Goal: Communication & Community: Ask a question

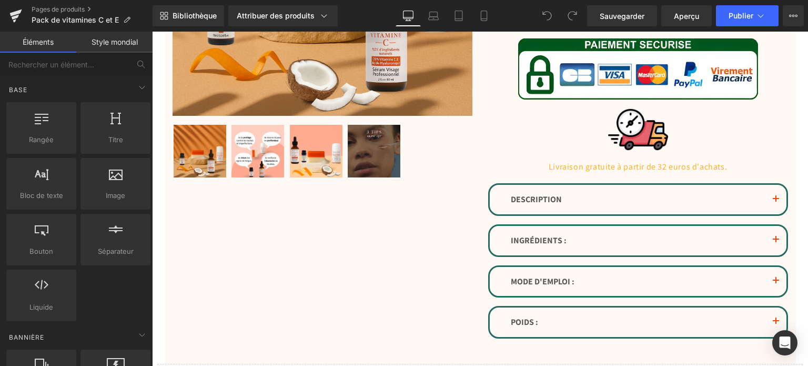
scroll to position [316, 0]
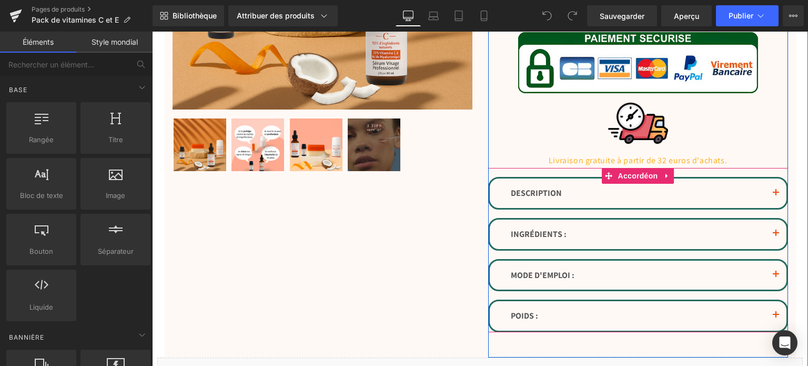
click at [776, 196] on span "button" at bounding box center [776, 196] width 0 height 0
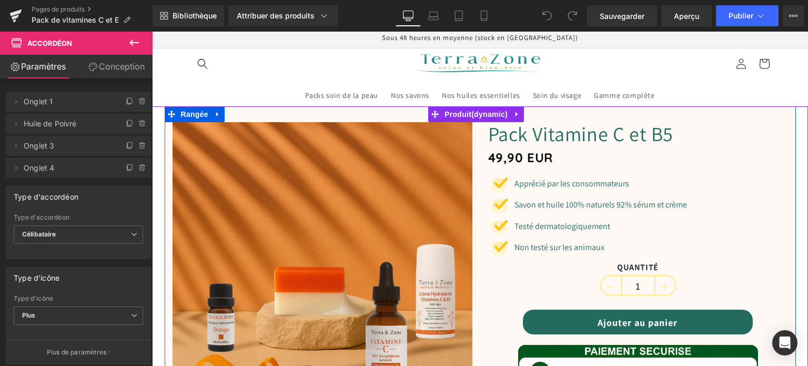
scroll to position [0, 0]
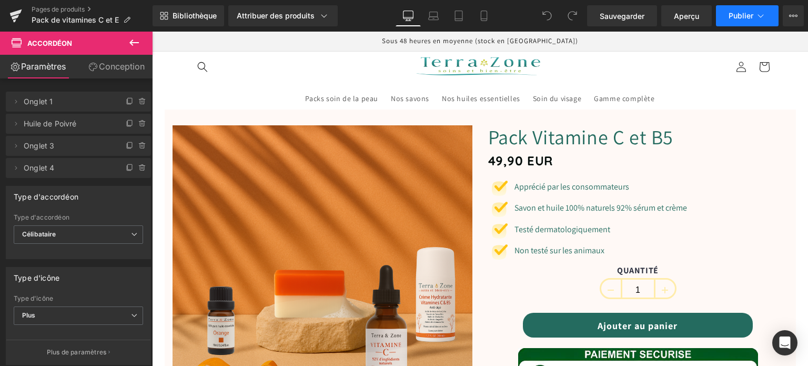
click at [736, 24] on button "Publier" at bounding box center [747, 15] width 63 height 21
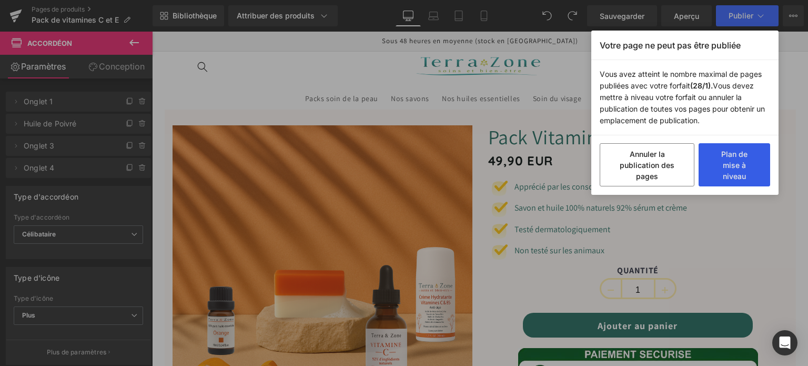
click at [714, 166] on button "Plan de mise à niveau" at bounding box center [734, 164] width 72 height 43
click at [706, 161] on button "Plan de mise à niveau" at bounding box center [734, 164] width 72 height 43
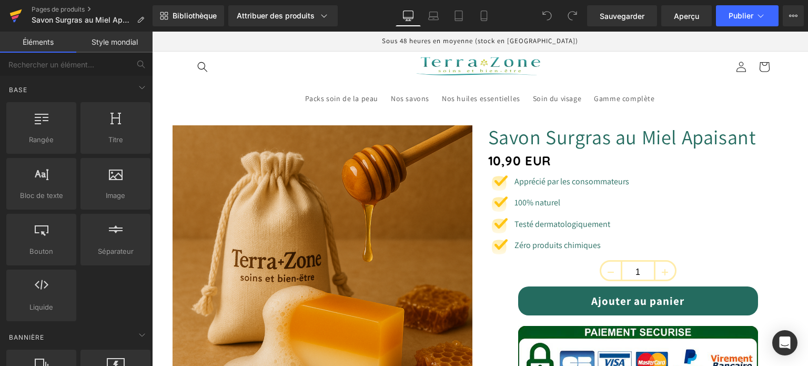
click at [21, 8] on icon at bounding box center [15, 16] width 13 height 26
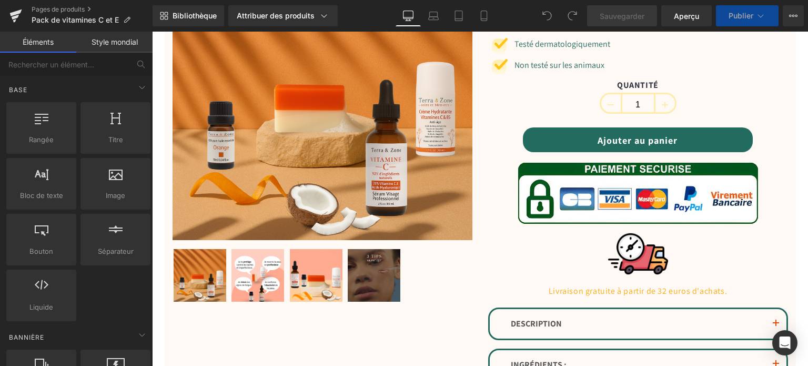
scroll to position [368, 0]
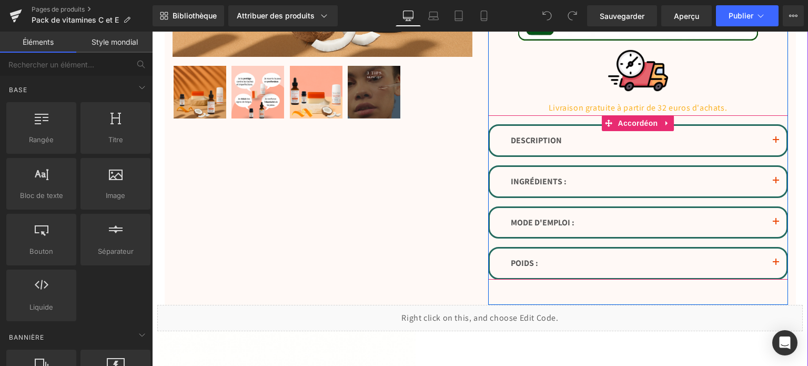
click at [770, 141] on button "button" at bounding box center [775, 140] width 21 height 29
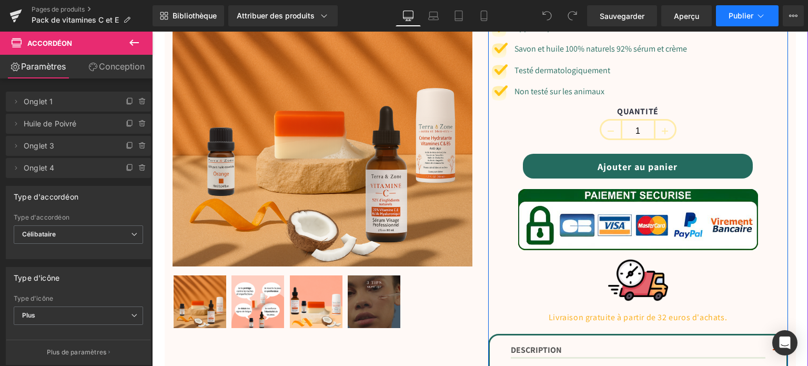
scroll to position [158, 0]
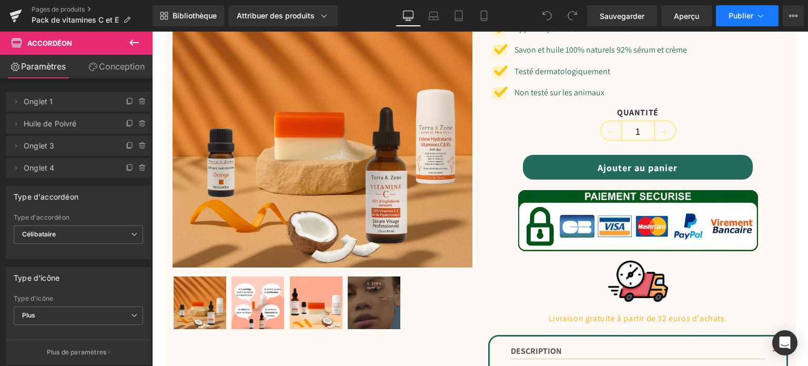
click at [730, 15] on font "Publier" at bounding box center [740, 15] width 25 height 9
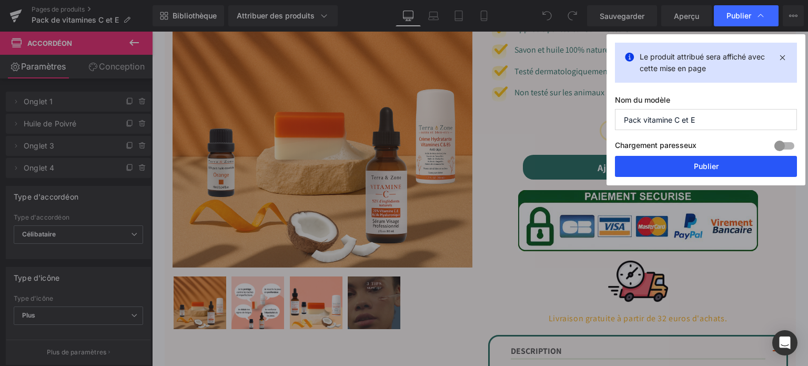
click at [704, 159] on button "Publier" at bounding box center [706, 166] width 182 height 21
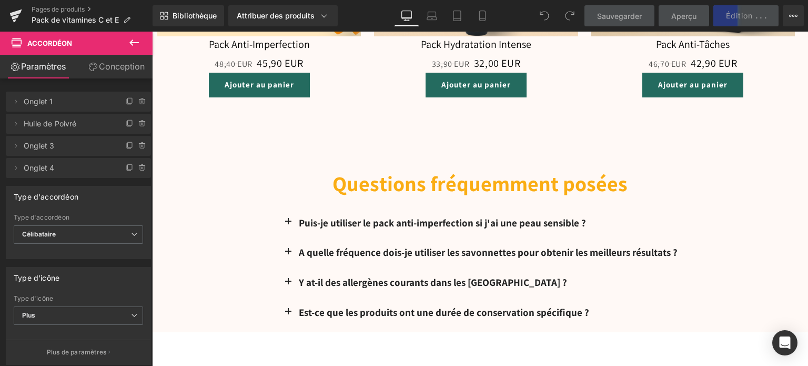
scroll to position [1683, 0]
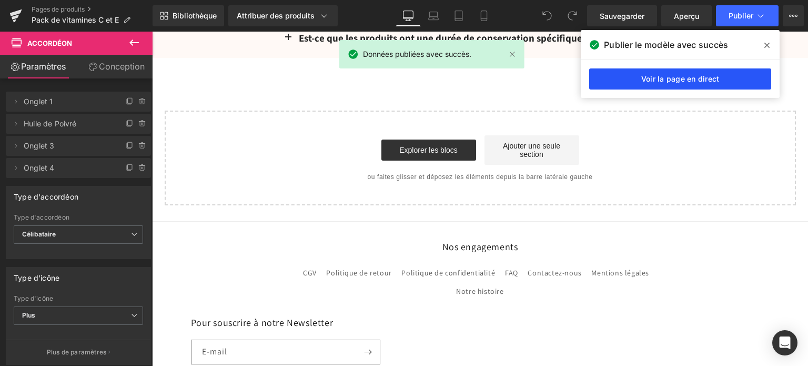
click at [711, 80] on font "Voir la page en direct" at bounding box center [680, 78] width 78 height 9
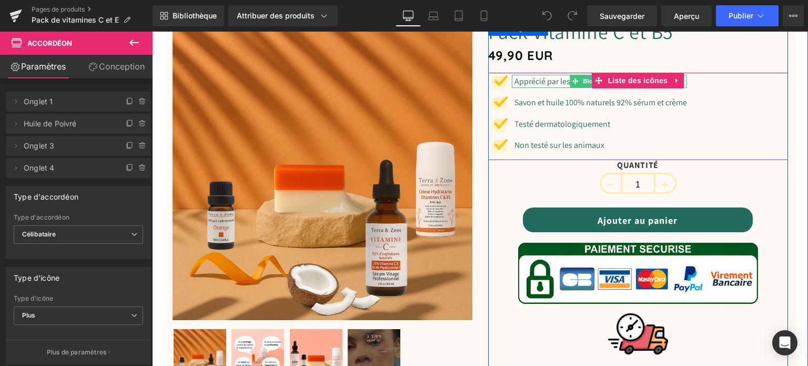
scroll to position [0, 0]
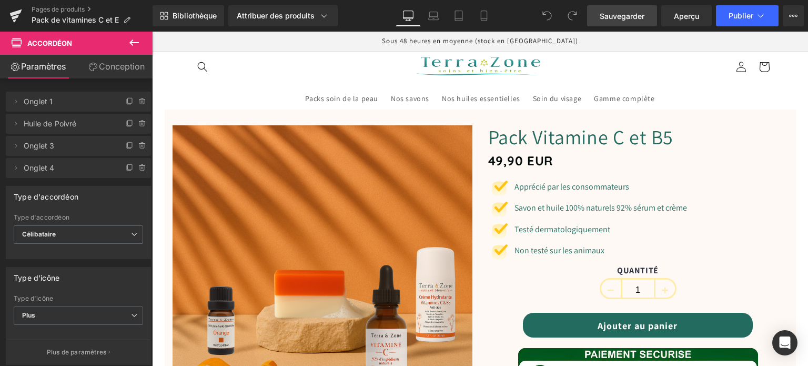
click at [616, 17] on font "Sauvegarder" at bounding box center [622, 16] width 45 height 9
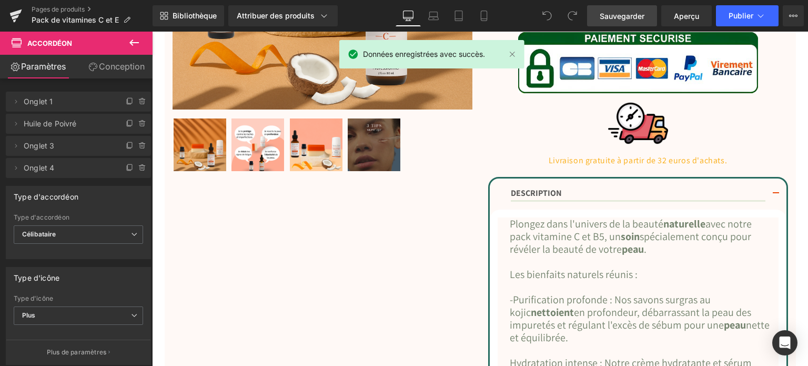
scroll to position [421, 0]
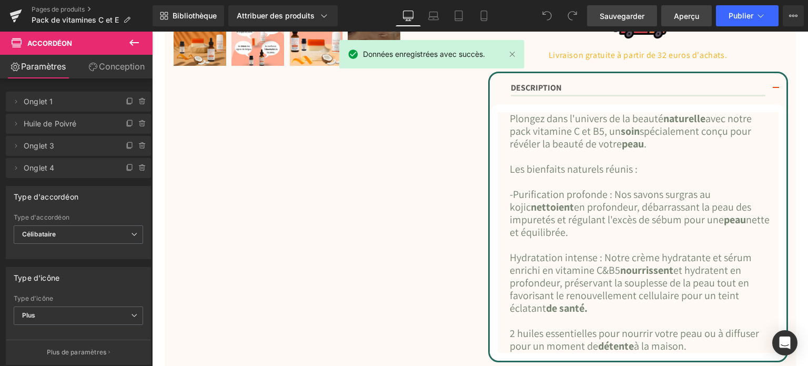
click at [694, 20] on span "Aperçu" at bounding box center [686, 16] width 25 height 11
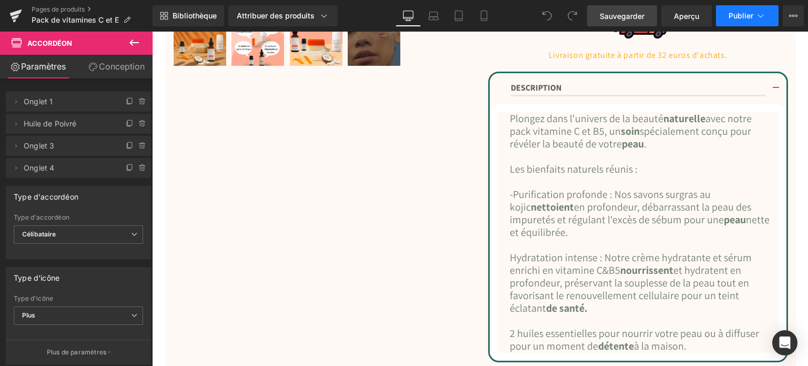
click at [738, 18] on font "Publier" at bounding box center [740, 15] width 25 height 9
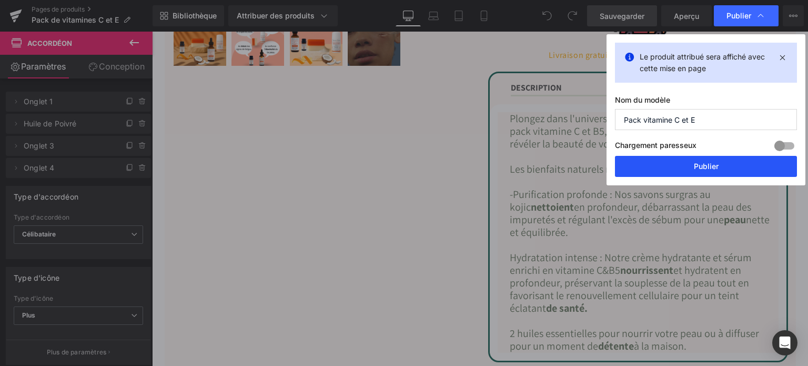
click at [755, 164] on button "Publier" at bounding box center [706, 166] width 182 height 21
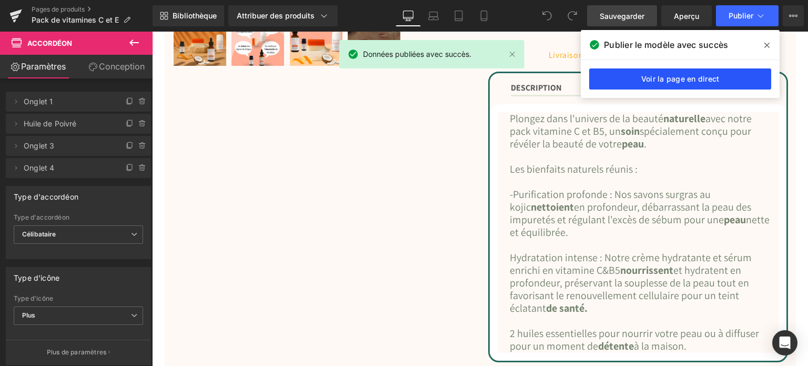
click at [693, 83] on font "Voir la page en direct" at bounding box center [680, 78] width 78 height 9
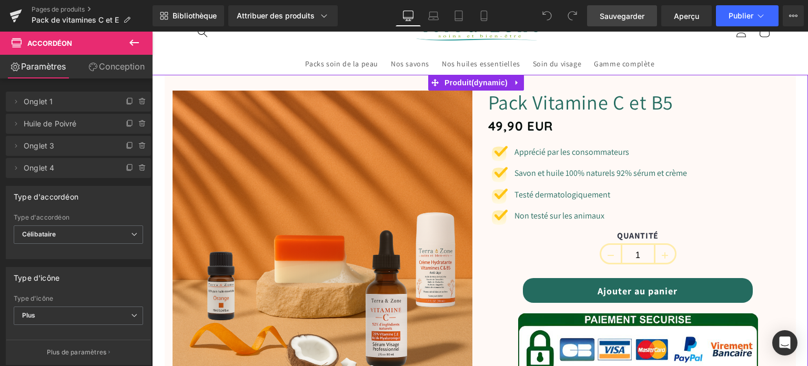
scroll to position [0, 0]
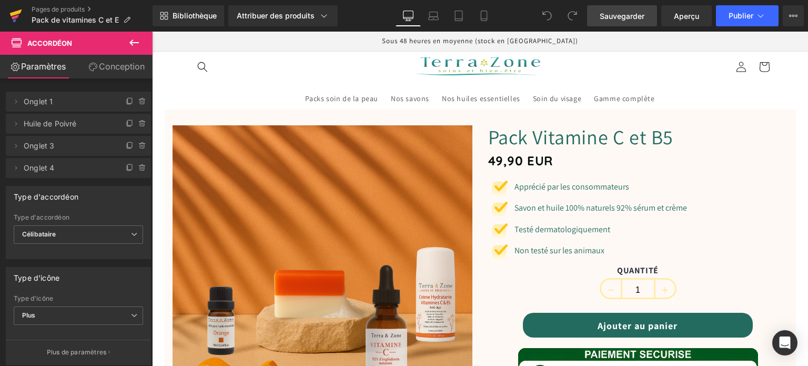
click at [7, 21] on link at bounding box center [16, 16] width 32 height 32
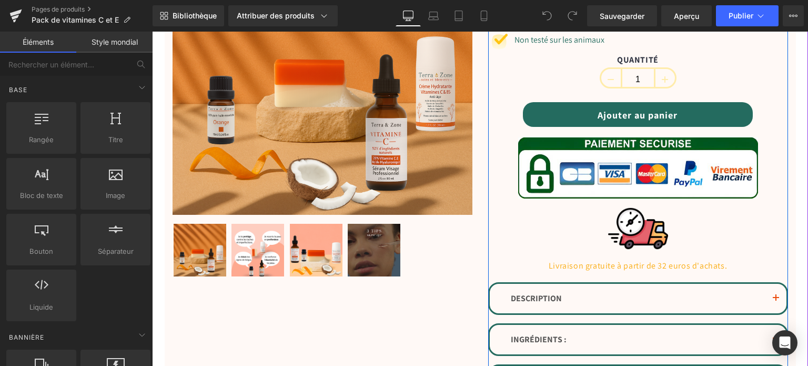
scroll to position [368, 0]
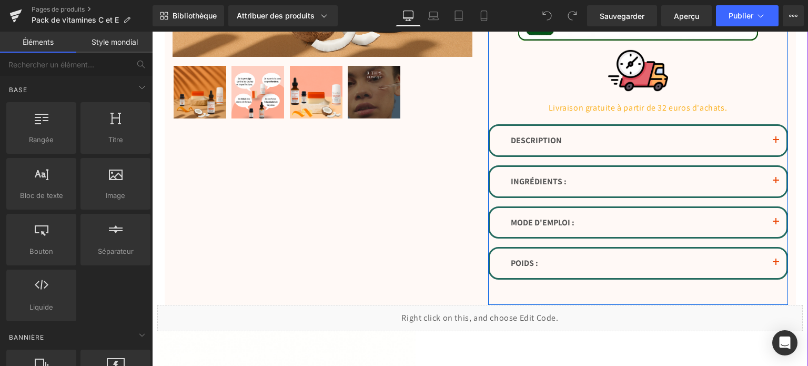
click at [775, 138] on button "button" at bounding box center [775, 140] width 21 height 29
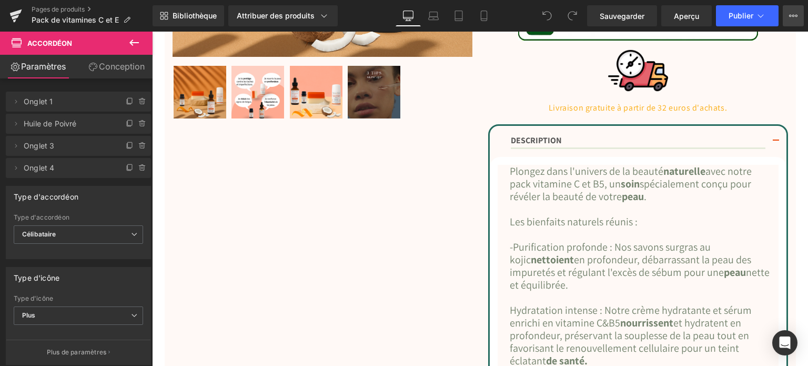
click at [795, 16] on icon at bounding box center [793, 16] width 8 height 8
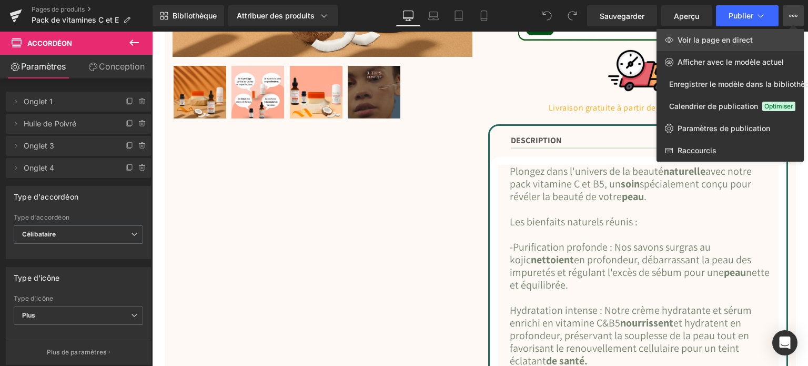
click at [687, 39] on font "Voir la page en direct" at bounding box center [714, 39] width 75 height 9
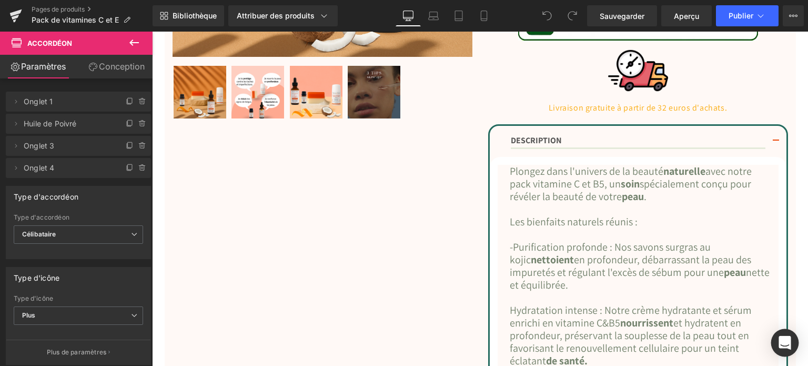
click at [781, 347] on icon "Ouvrir Intercom Messenger" at bounding box center [784, 343] width 12 height 14
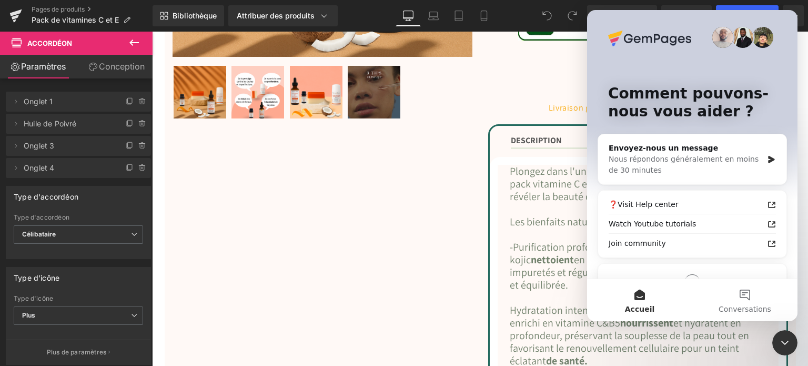
scroll to position [0, 0]
click at [747, 297] on button "Conversations" at bounding box center [744, 300] width 105 height 42
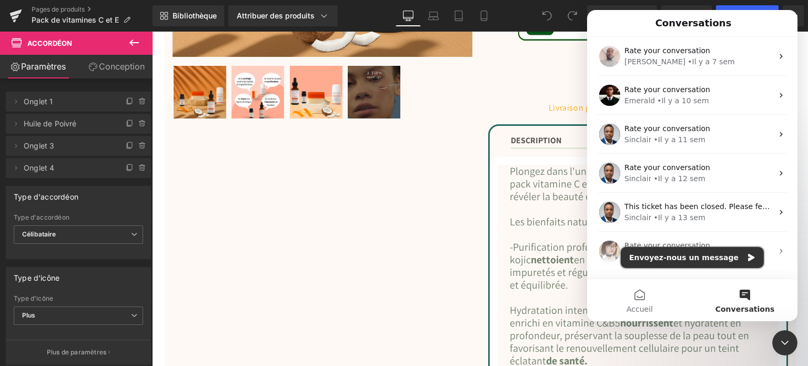
click at [697, 258] on button "Envoyez-nous un message" at bounding box center [692, 257] width 143 height 21
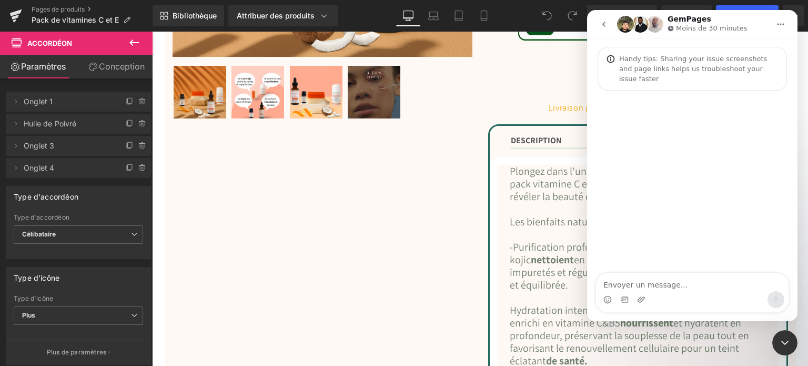
click at [620, 293] on div "Messagerie intercom" at bounding box center [624, 299] width 8 height 17
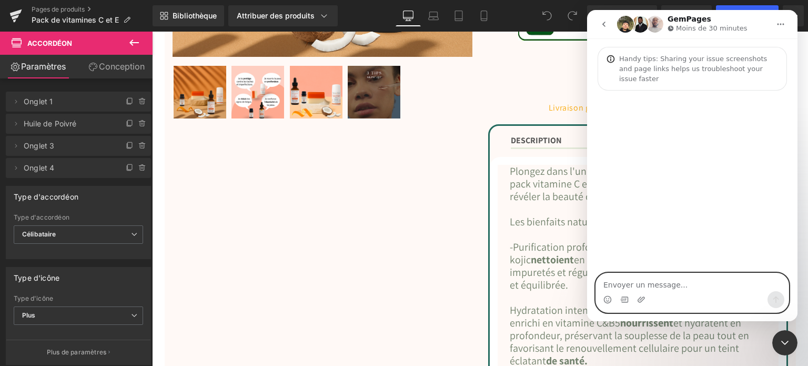
click at [622, 284] on textarea "Envoyer un message..." at bounding box center [692, 282] width 192 height 18
type textarea "bonsoir"
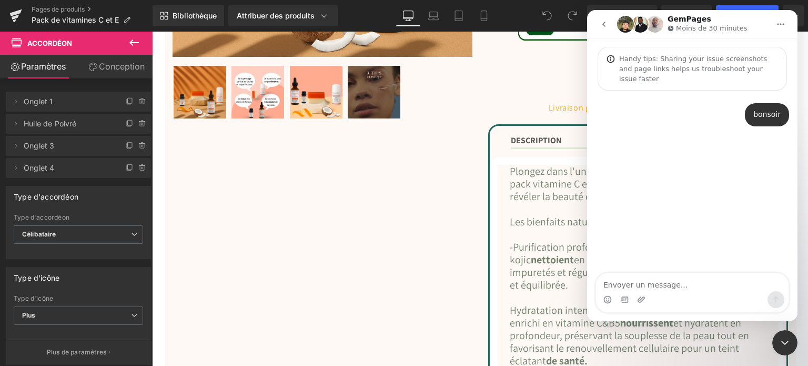
click at [509, 50] on div at bounding box center [404, 167] width 808 height 334
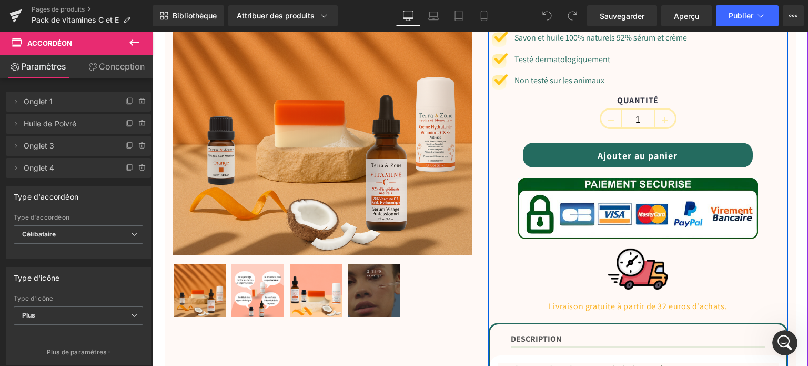
scroll to position [105, 0]
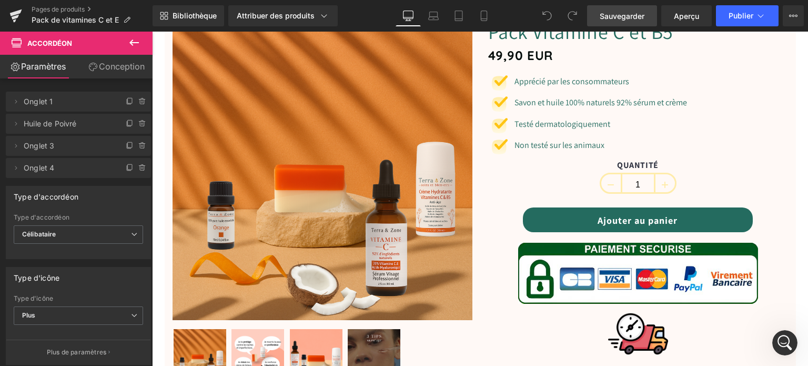
drag, startPoint x: 619, startPoint y: 14, endPoint x: 488, endPoint y: 41, distance: 133.7
click at [619, 14] on font "Sauvegarder" at bounding box center [622, 16] width 45 height 9
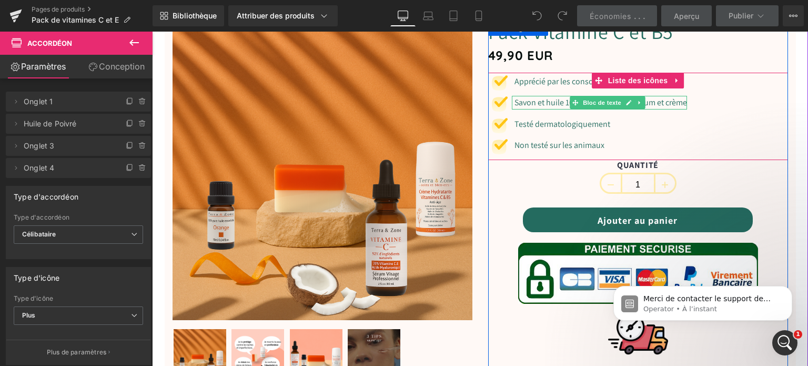
scroll to position [0, 0]
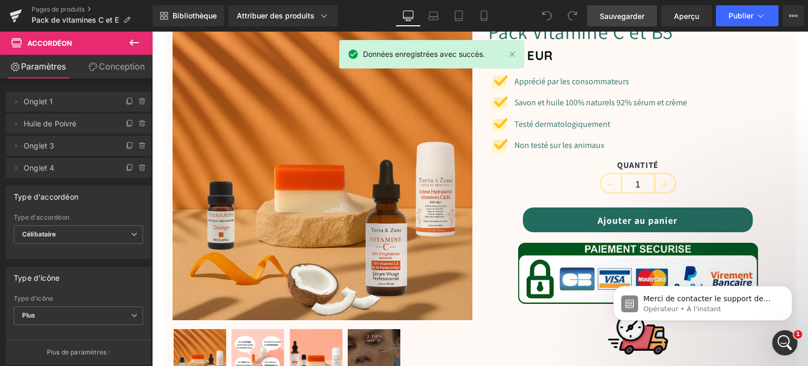
click at [790, 338] on div "Ouvrir le Messenger Intercom" at bounding box center [784, 342] width 35 height 35
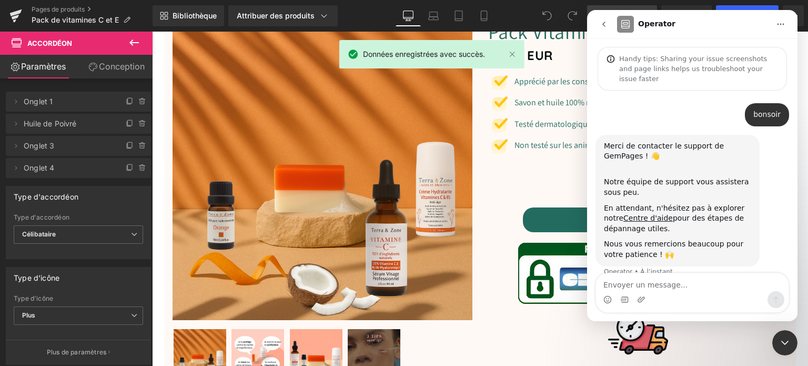
scroll to position [4, 0]
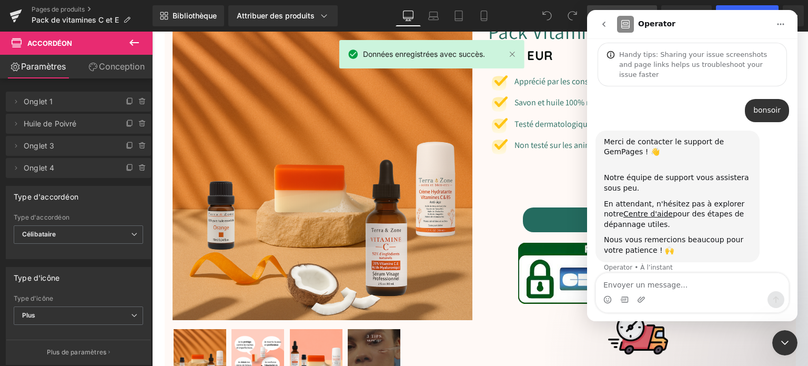
click at [647, 290] on textarea "Envoyer un message..." at bounding box center [692, 282] width 192 height 18
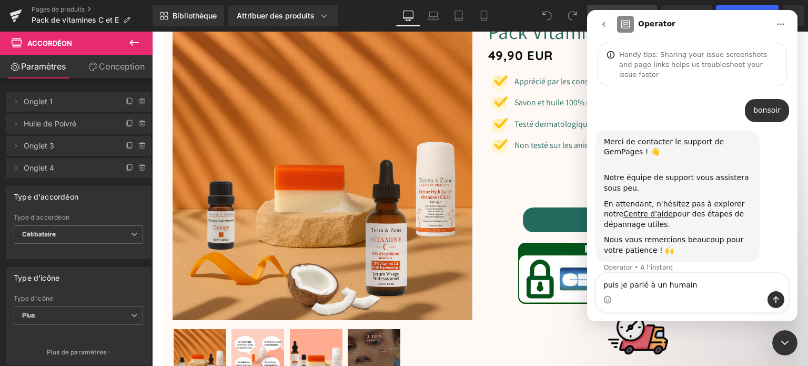
type textarea "puis je parlé à un humain?"
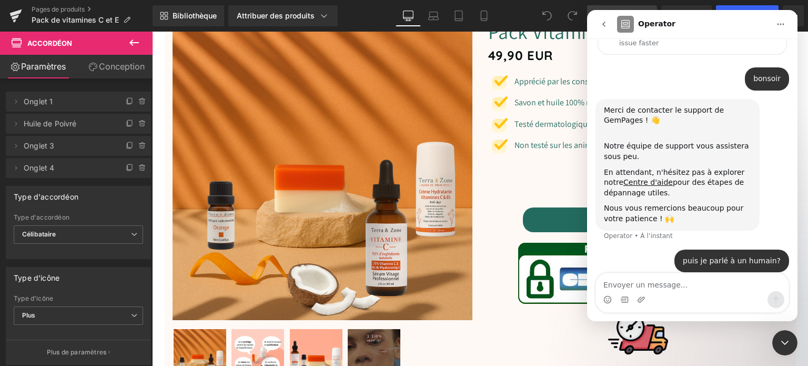
drag, startPoint x: 783, startPoint y: 343, endPoint x: 1398, endPoint y: 613, distance: 671.9
click at [783, 343] on icon "Fermer le Messenger Intercom" at bounding box center [784, 342] width 13 height 13
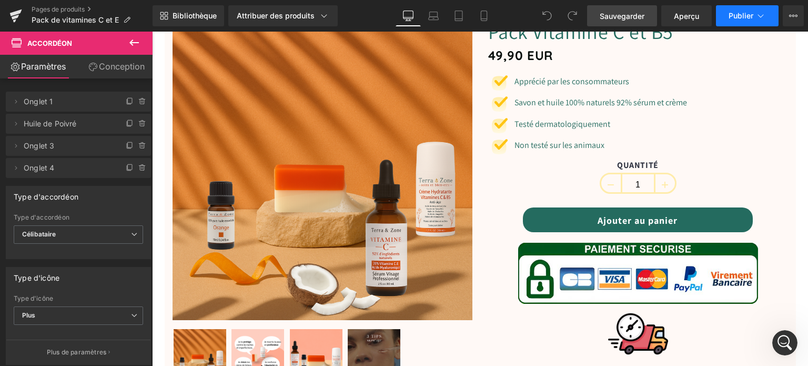
click at [723, 16] on button "Publier" at bounding box center [747, 15] width 63 height 21
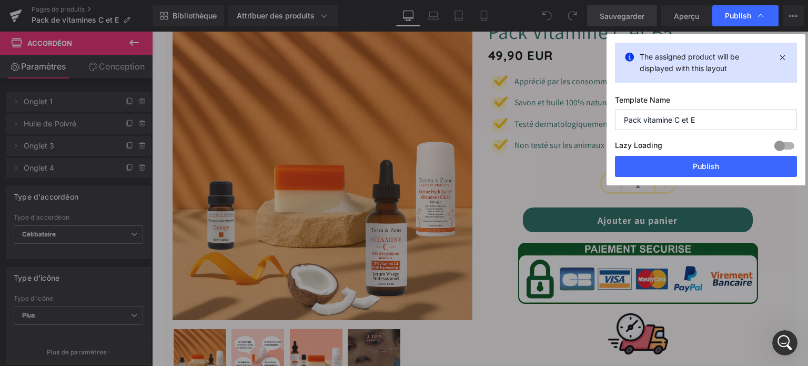
click at [776, 143] on div at bounding box center [783, 145] width 25 height 17
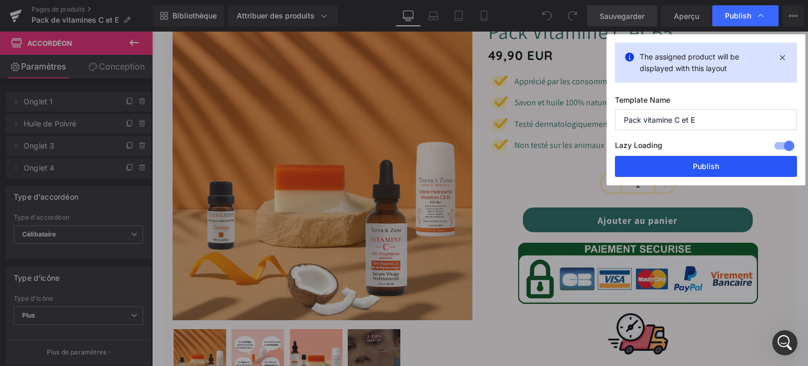
click at [757, 163] on button "Publish" at bounding box center [706, 166] width 182 height 21
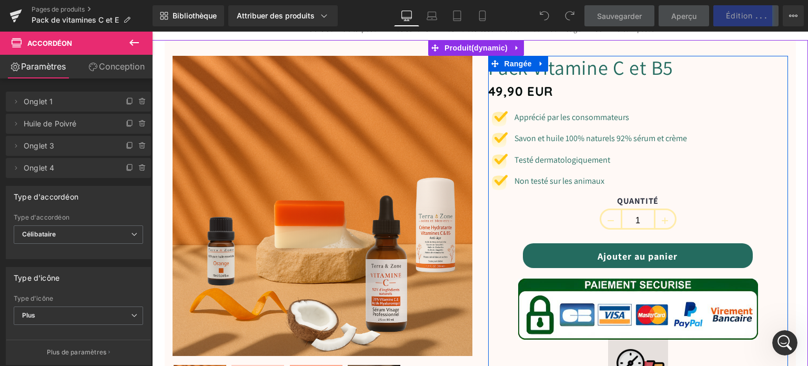
scroll to position [53, 0]
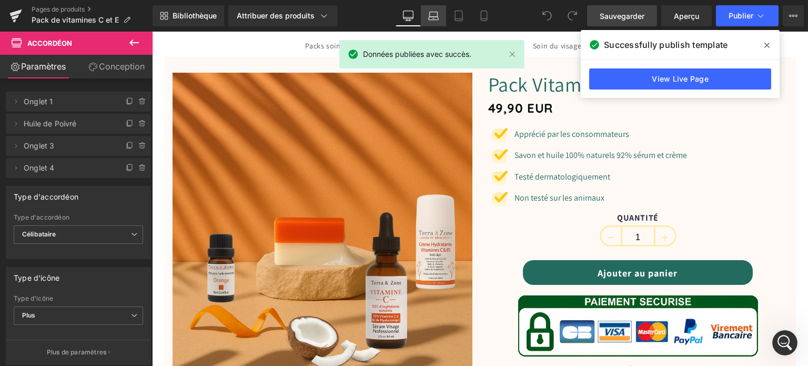
click at [439, 17] on link "Ordinateur portable" at bounding box center [433, 15] width 25 height 21
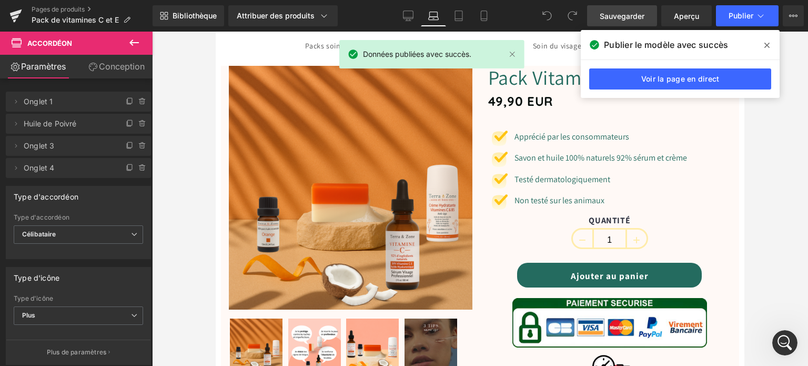
scroll to position [317, 0]
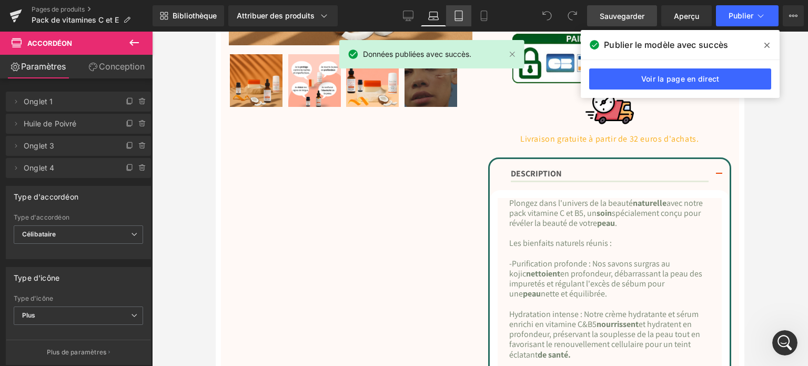
click at [455, 14] on icon at bounding box center [458, 16] width 11 height 11
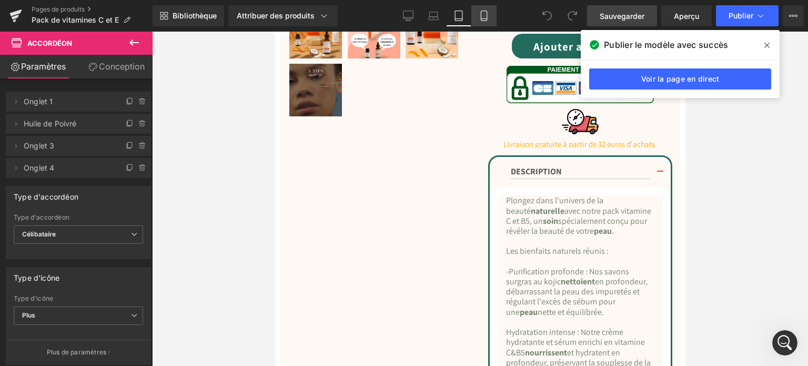
click at [482, 19] on icon at bounding box center [484, 16] width 11 height 11
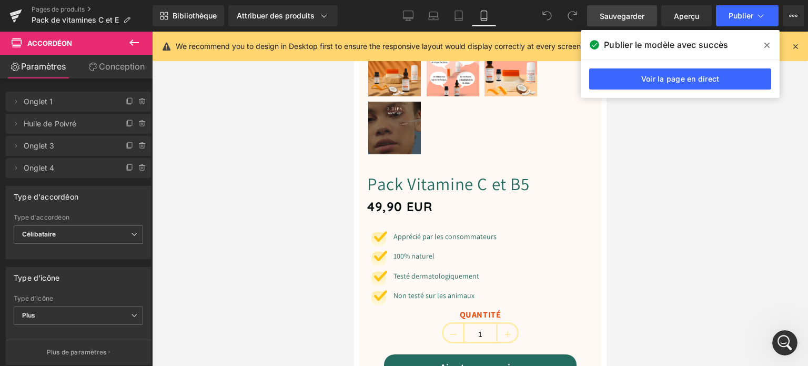
scroll to position [627, 0]
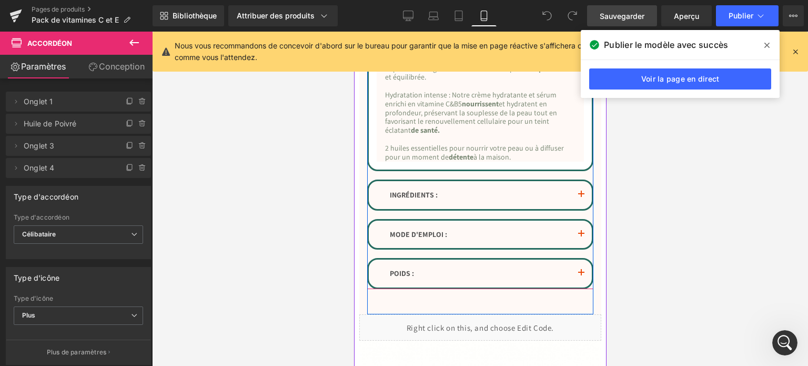
click at [571, 181] on button "button" at bounding box center [580, 194] width 21 height 27
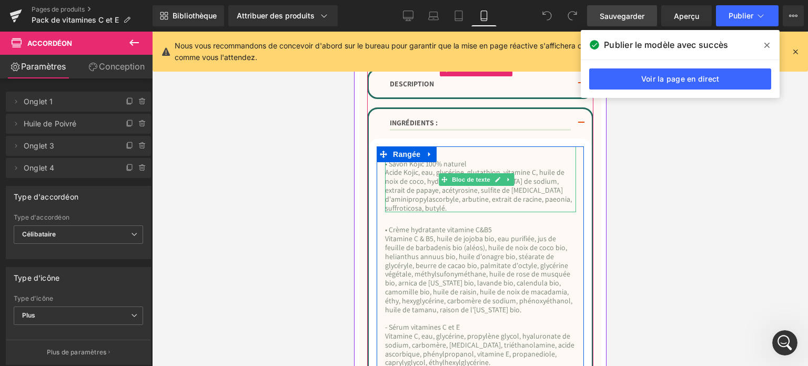
scroll to position [706, 0]
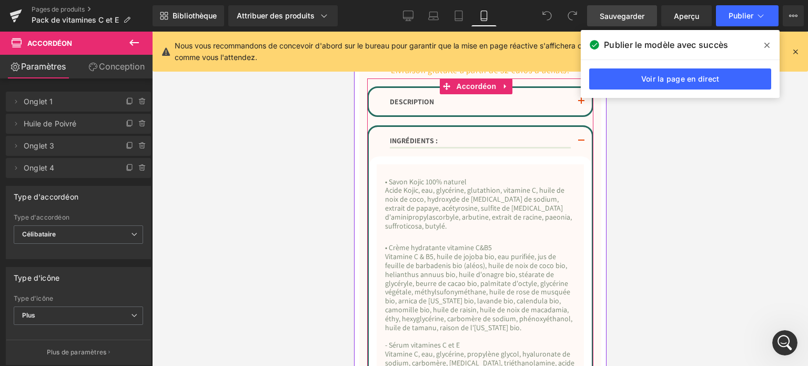
click at [570, 127] on button "button" at bounding box center [580, 141] width 21 height 29
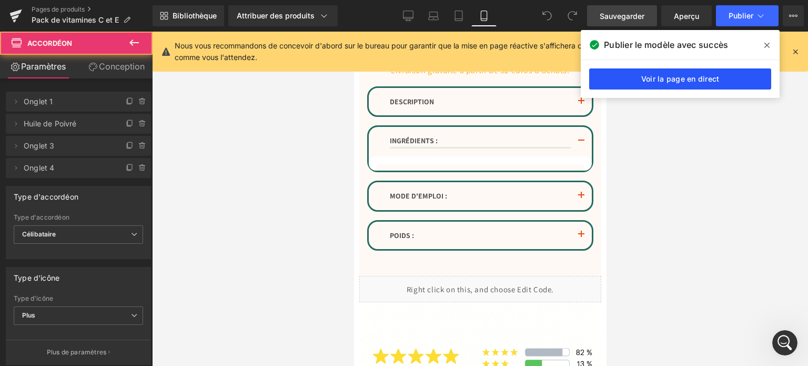
click at [655, 83] on font "Voir la page en direct" at bounding box center [680, 78] width 78 height 9
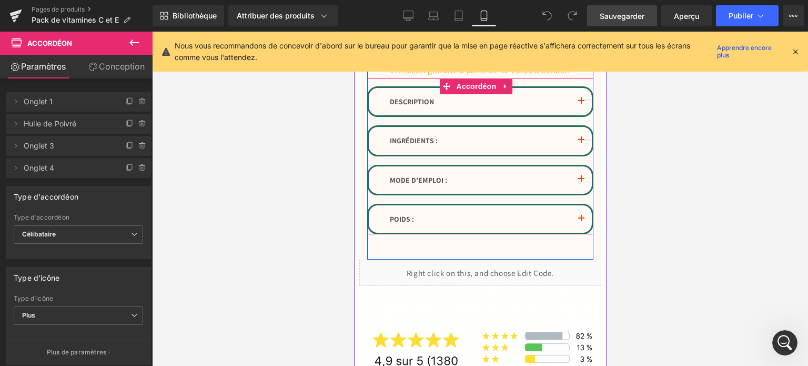
scroll to position [76, 0]
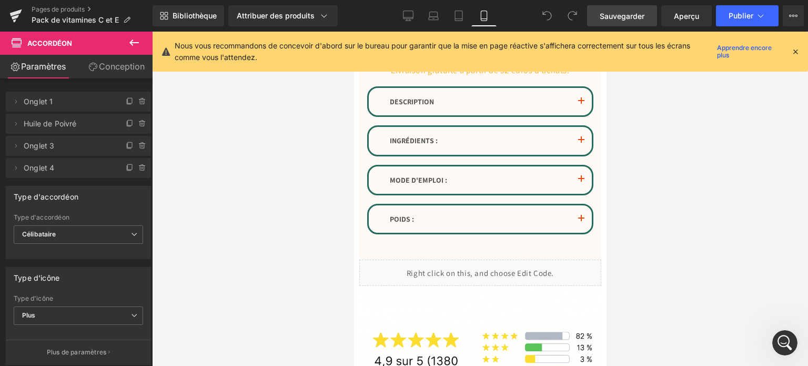
click at [796, 54] on icon at bounding box center [794, 51] width 9 height 9
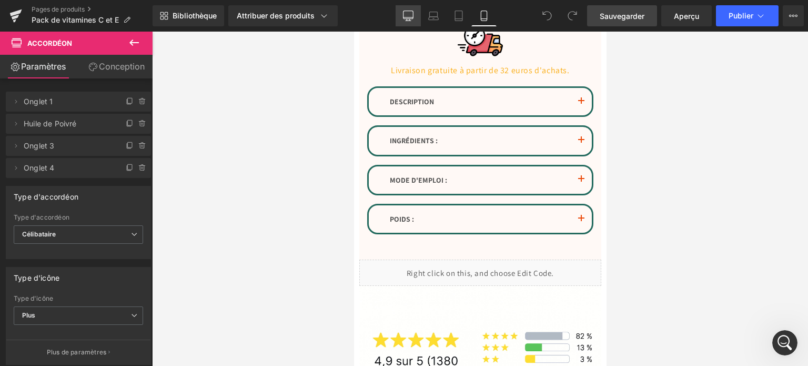
click at [412, 10] on link "Bureau" at bounding box center [407, 15] width 25 height 21
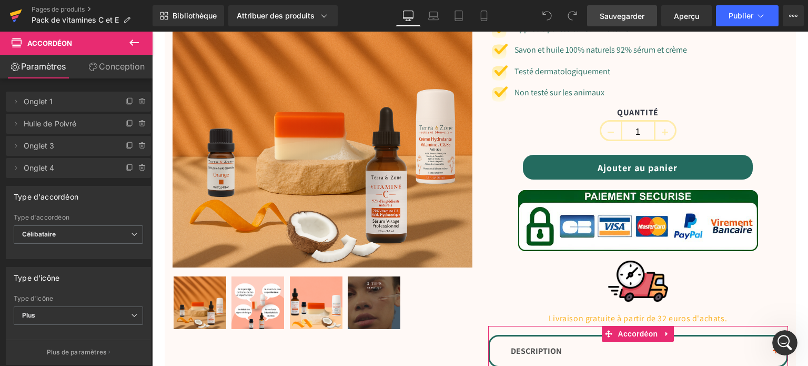
scroll to position [154, 0]
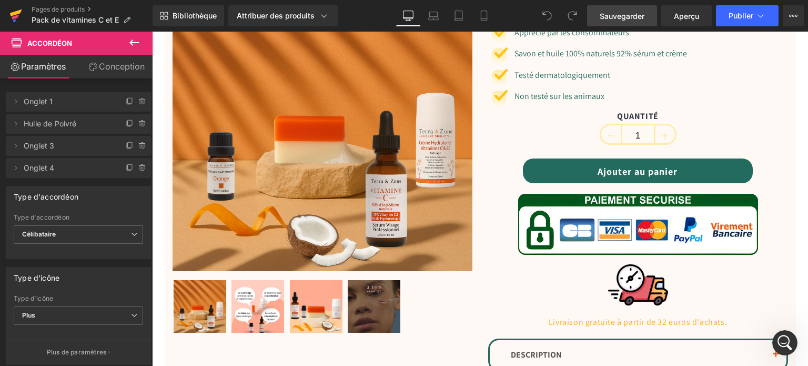
click at [15, 10] on icon at bounding box center [15, 16] width 13 height 26
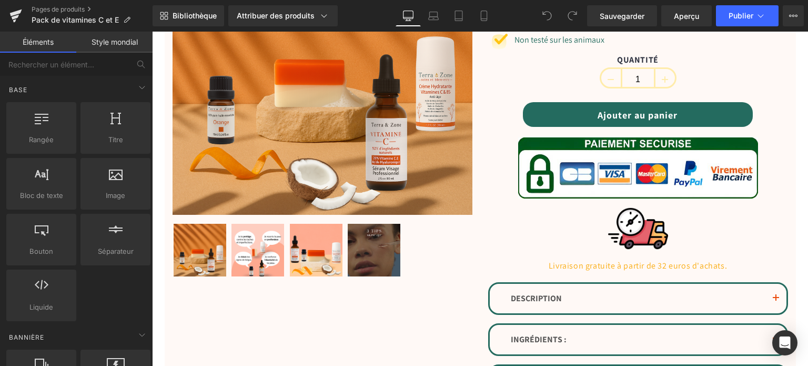
scroll to position [158, 0]
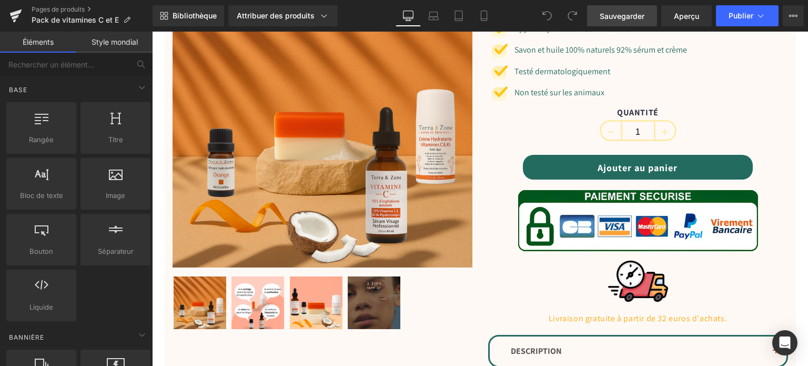
drag, startPoint x: 603, startPoint y: 14, endPoint x: 460, endPoint y: 37, distance: 144.3
click at [603, 14] on font "Sauvegarder" at bounding box center [622, 16] width 45 height 9
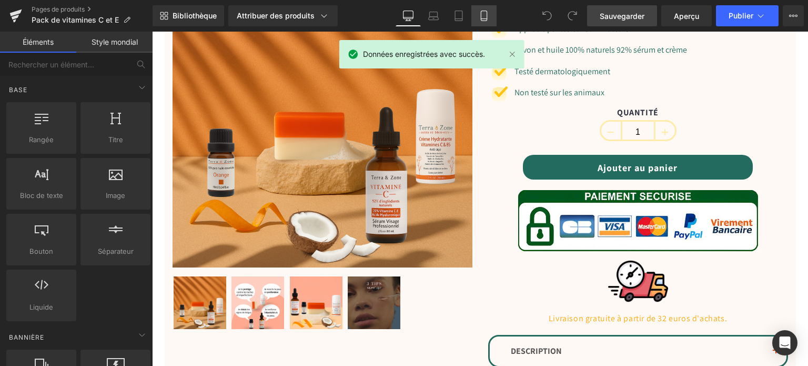
click at [482, 16] on icon at bounding box center [484, 16] width 11 height 11
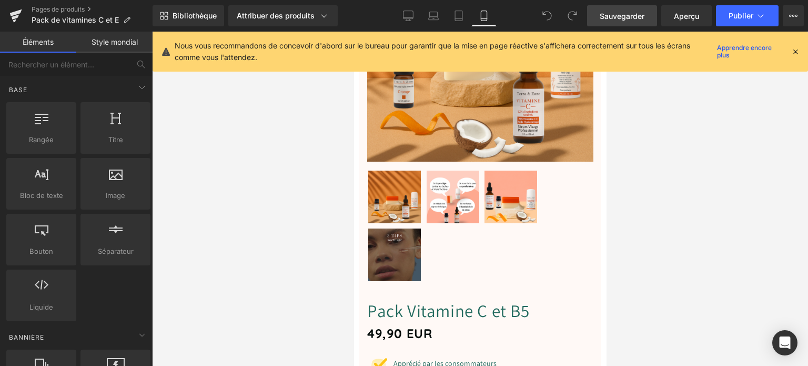
click at [793, 50] on icon at bounding box center [794, 51] width 9 height 9
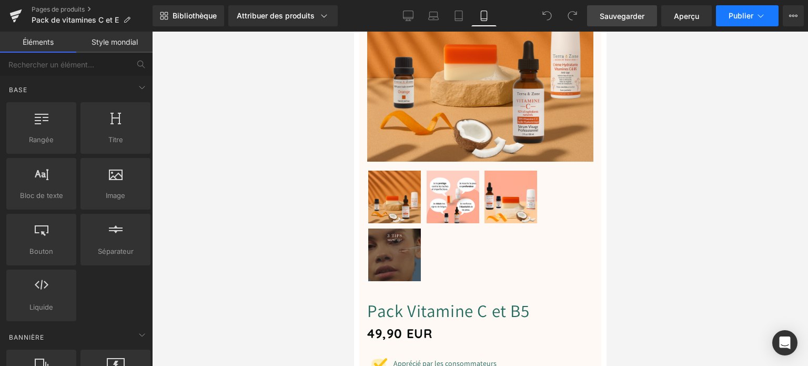
click at [747, 21] on button "Publier" at bounding box center [747, 15] width 63 height 21
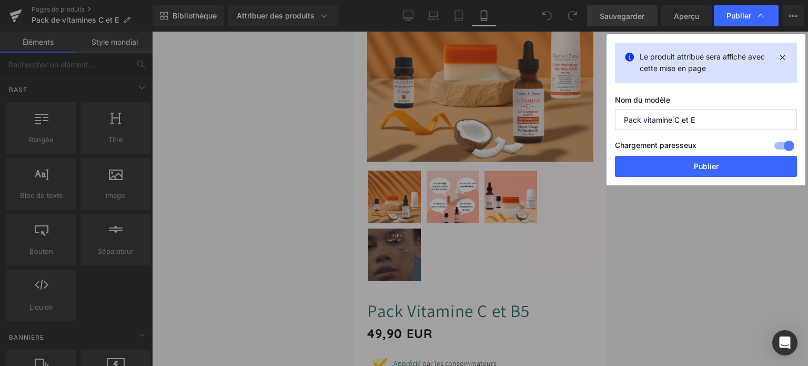
click at [776, 141] on div at bounding box center [783, 145] width 25 height 17
click at [631, 56] on icon at bounding box center [629, 57] width 12 height 12
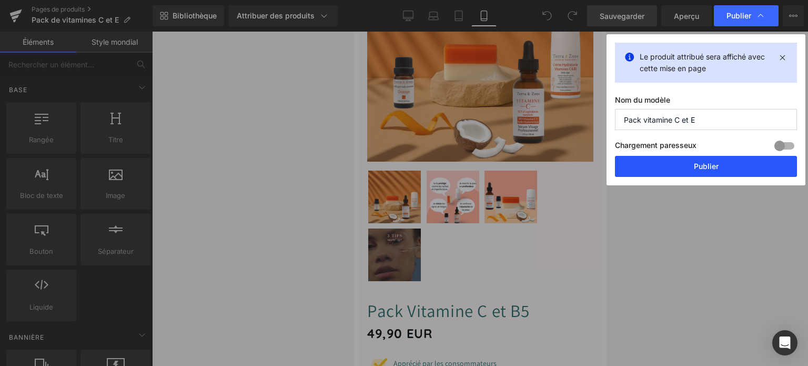
click at [696, 167] on font "Publier" at bounding box center [706, 165] width 25 height 9
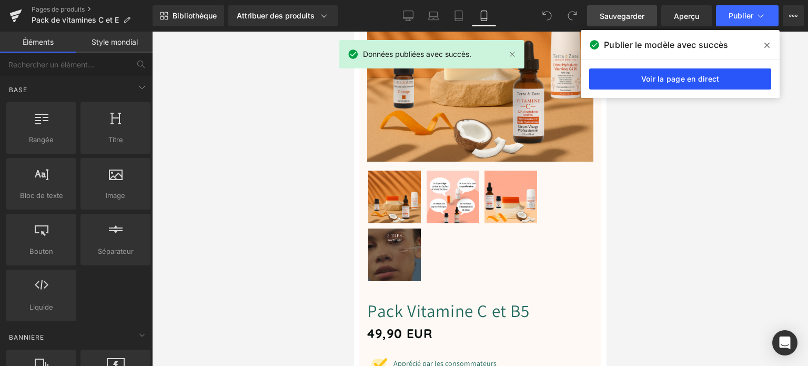
click at [712, 80] on font "Voir la page en direct" at bounding box center [680, 78] width 78 height 9
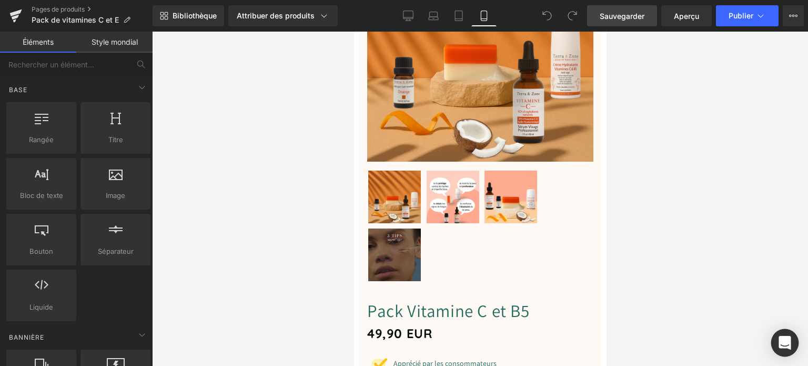
click at [785, 337] on icon "Ouvrir Intercom Messenger" at bounding box center [784, 343] width 12 height 14
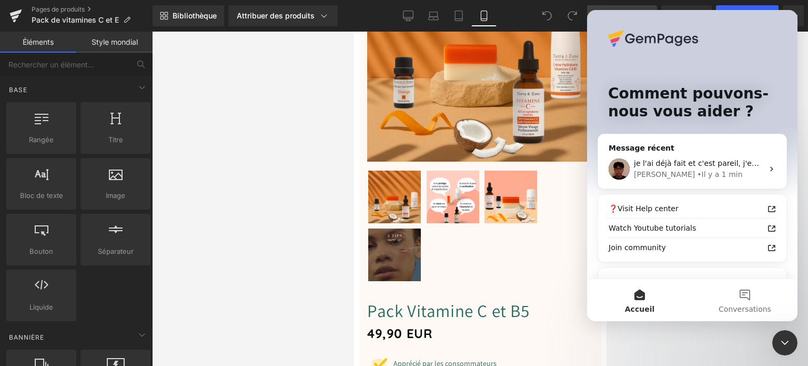
scroll to position [0, 0]
click at [742, 288] on button "Conversations" at bounding box center [744, 300] width 105 height 42
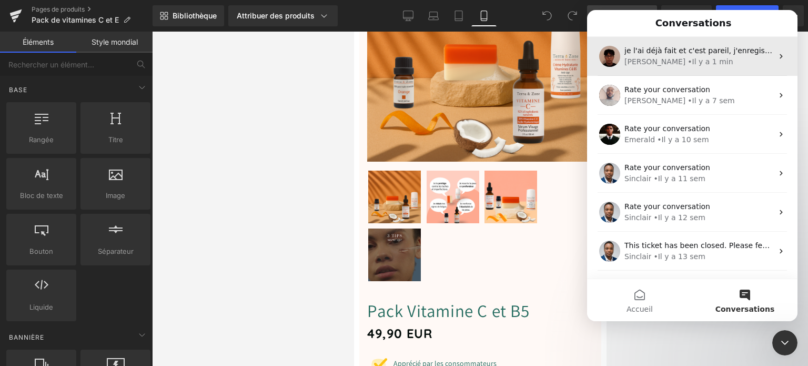
click at [663, 46] on span "je l'ai déjà fait et c'est pareil, j'enregistre puis je valide la mise en ligne" at bounding box center [755, 50] width 262 height 8
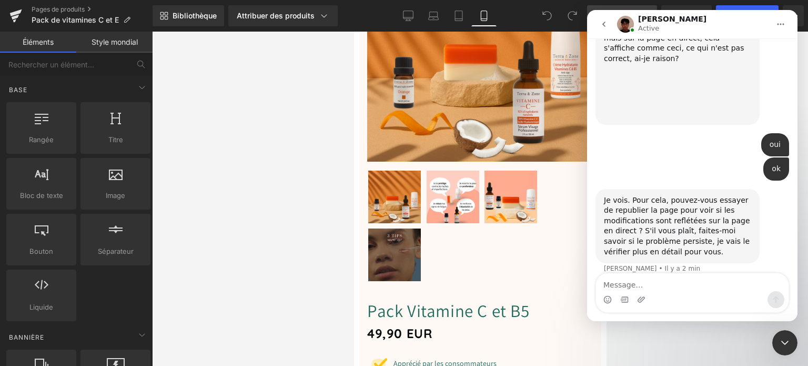
scroll to position [1003, 0]
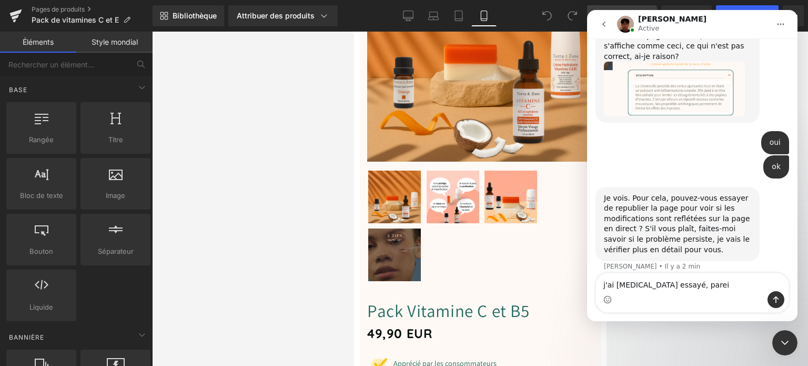
type textarea "j'ai encore essayé, pareil"
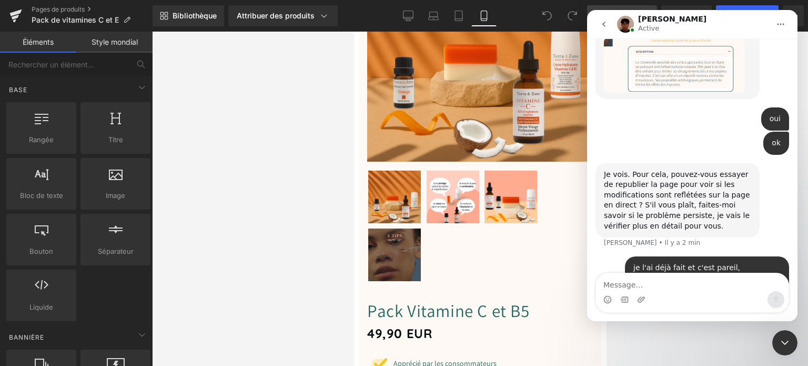
click at [791, 337] on div "Fermer le Messenger Intercom" at bounding box center [784, 342] width 25 height 25
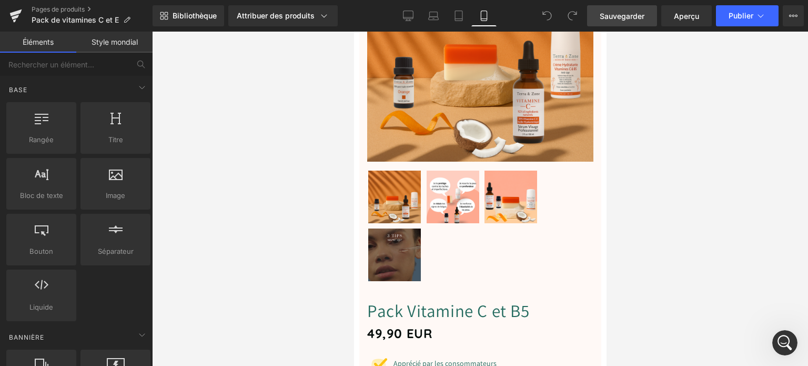
scroll to position [1078, 0]
click at [772, 338] on div "Ouvrir le Messenger Intercom" at bounding box center [784, 342] width 35 height 35
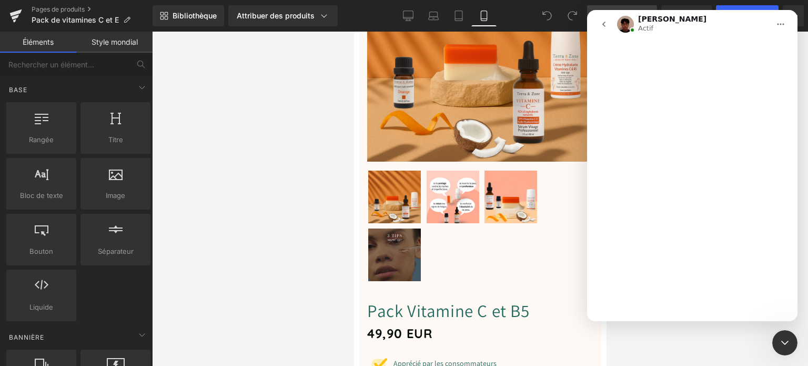
click at [775, 338] on div "Fermer le Messenger Intercom" at bounding box center [784, 342] width 25 height 25
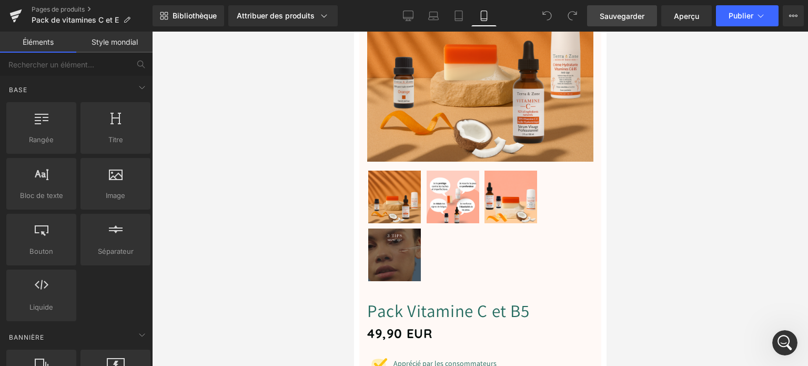
click at [775, 338] on div "Ouvrir le Messenger Intercom" at bounding box center [784, 342] width 35 height 35
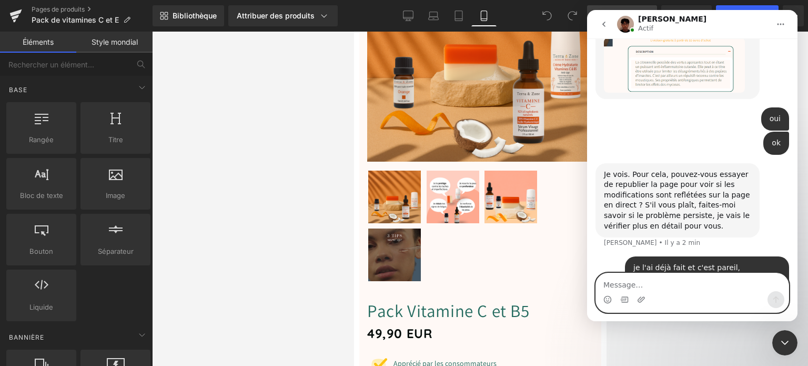
scroll to position [1068, 0]
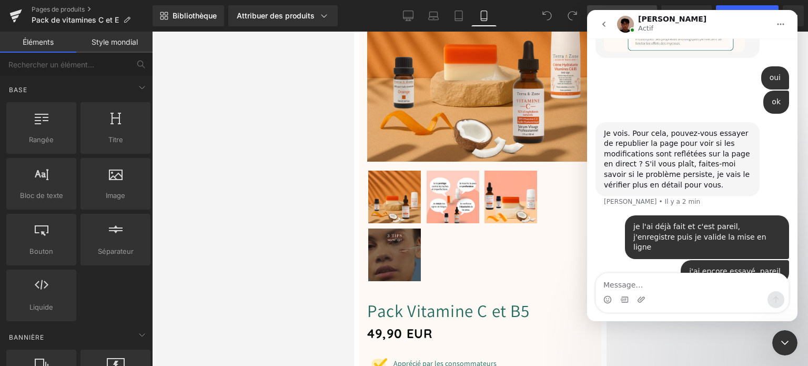
click at [413, 17] on div at bounding box center [404, 167] width 808 height 334
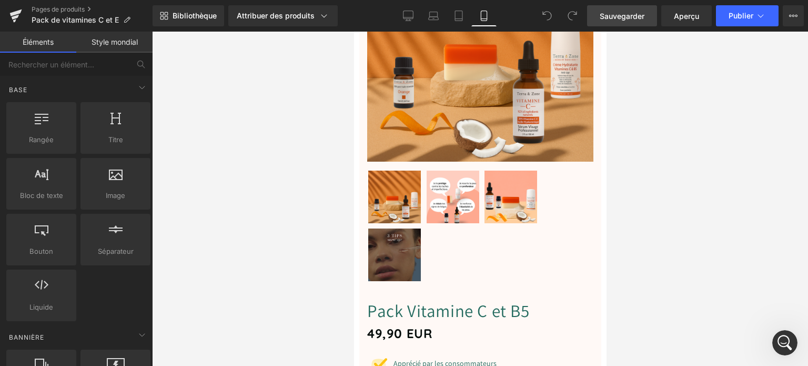
click at [785, 338] on icon "Ouvrir le Messenger Intercom" at bounding box center [784, 342] width 17 height 17
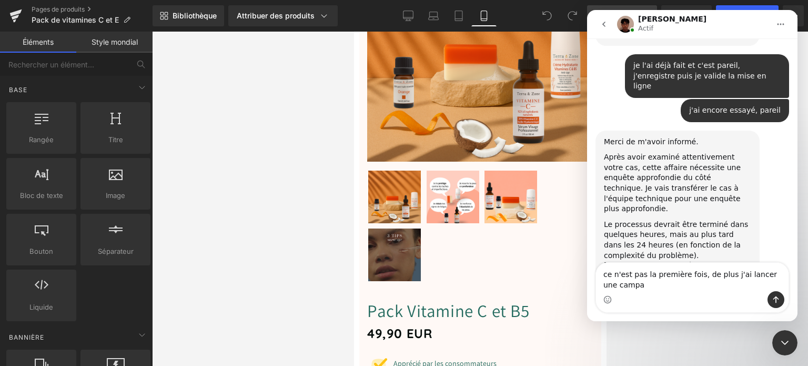
scroll to position [1229, 0]
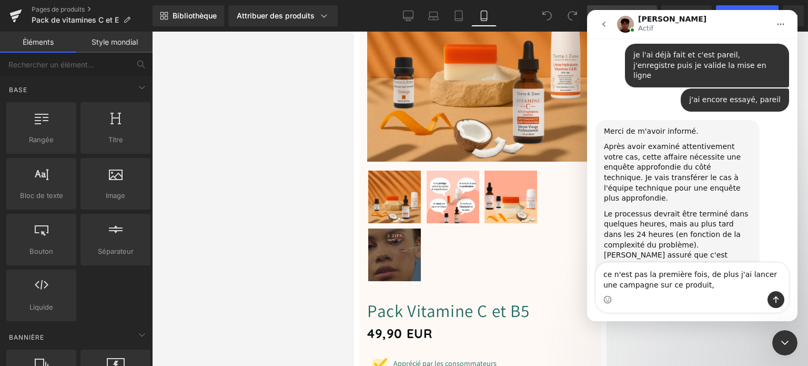
type textarea "ce n'est pas la première fois, de plus j'ai lancer une campagne sur ce produit"
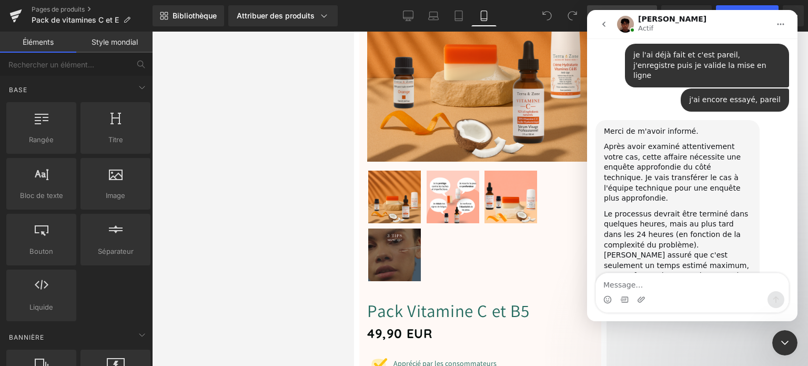
scroll to position [1260, 0]
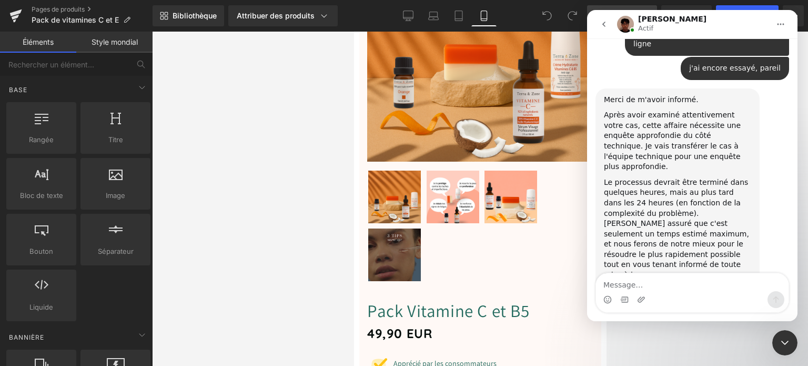
drag, startPoint x: 785, startPoint y: 342, endPoint x: 1479, endPoint y: 568, distance: 730.6
click at [785, 342] on icon "Fermer le Messenger Intercom" at bounding box center [784, 342] width 13 height 13
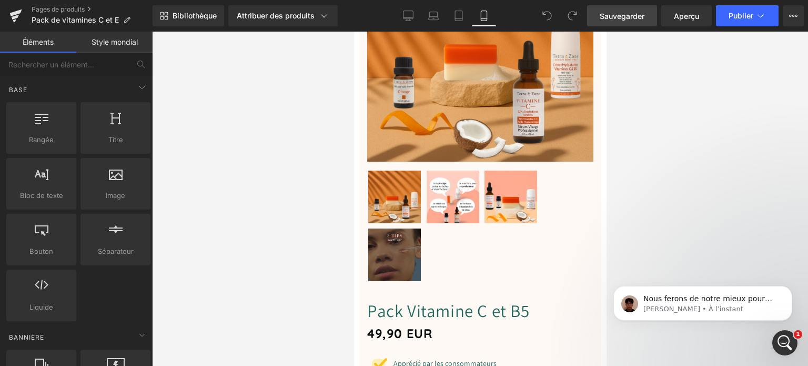
scroll to position [0, 0]
click at [692, 306] on p "[PERSON_NAME] • À l’instant" at bounding box center [711, 308] width 136 height 9
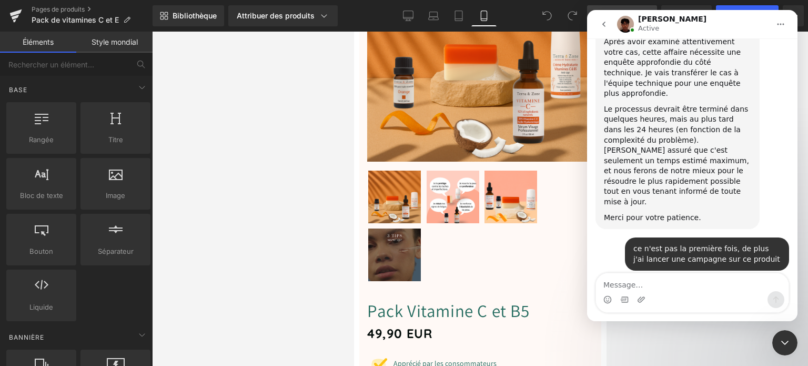
scroll to position [1340, 0]
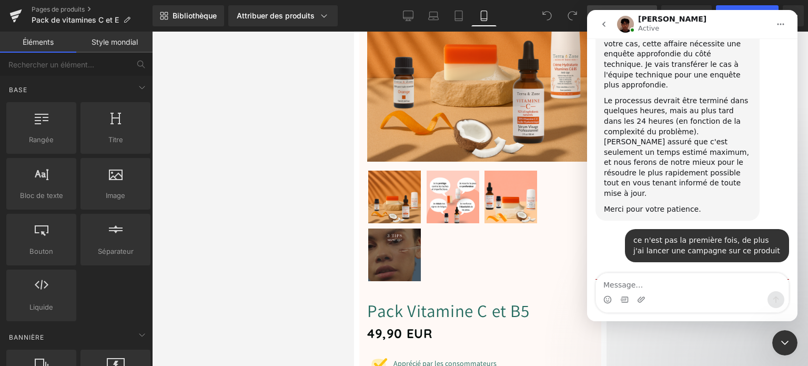
click at [624, 287] on textarea "Message…" at bounding box center [692, 282] width 192 height 18
type textarea "ok merci"
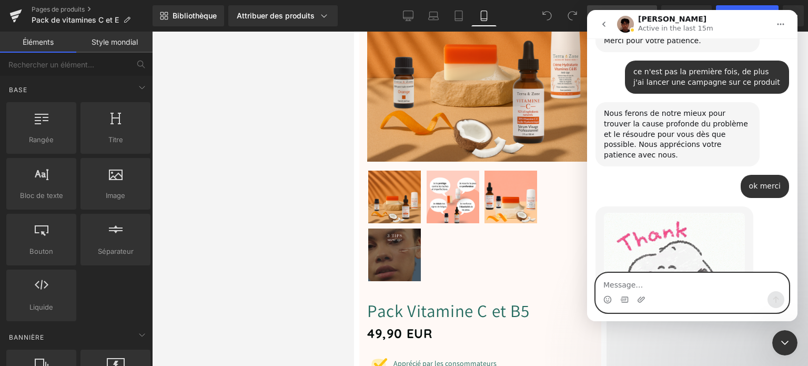
scroll to position [1456, 0]
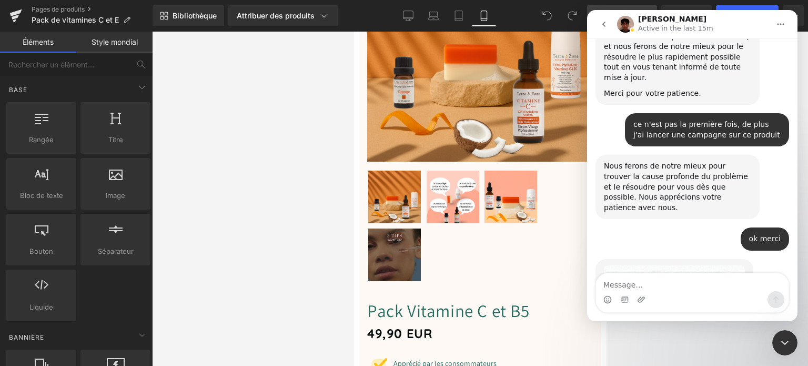
click at [789, 335] on div "Fermer le Messenger Intercom" at bounding box center [784, 342] width 25 height 25
